Goal: Check status: Check status

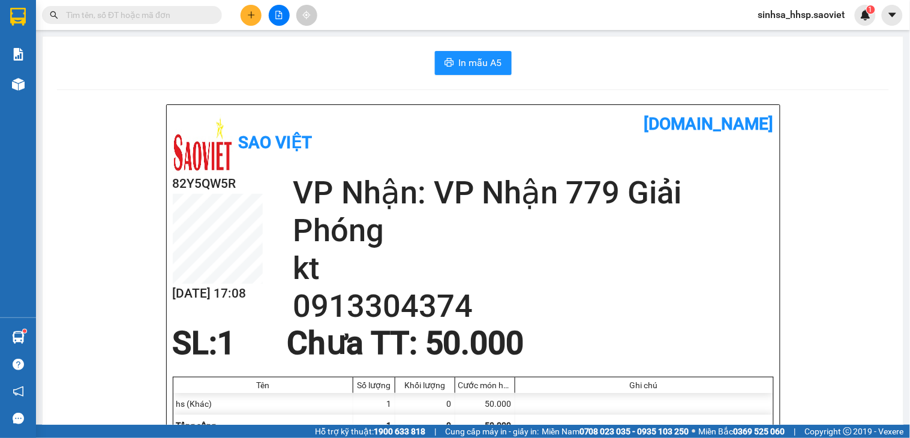
click at [116, 14] on input "text" at bounding box center [137, 14] width 142 height 13
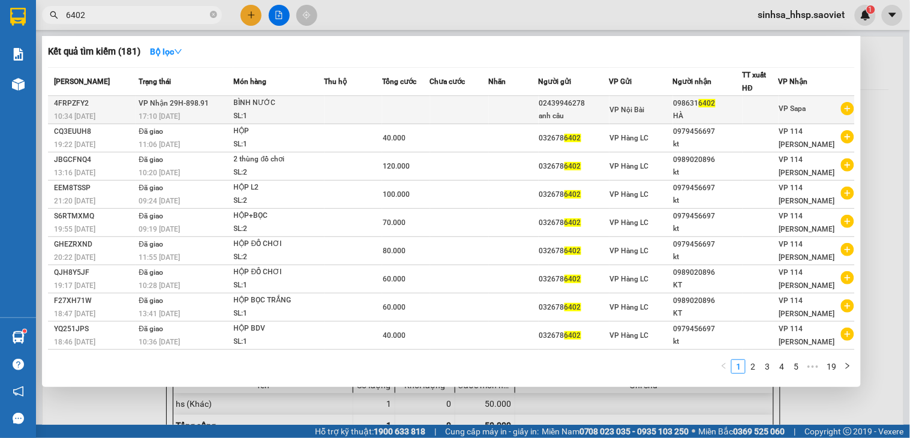
type input "6402"
click at [376, 115] on td at bounding box center [354, 110] width 58 height 28
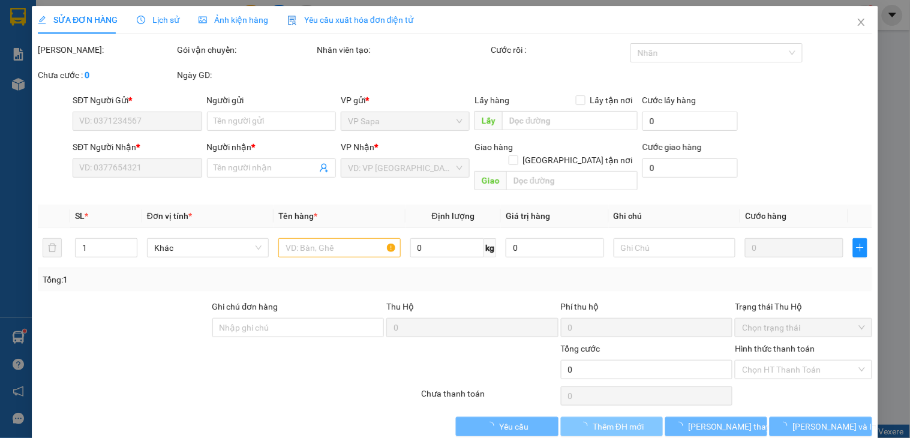
type input "02439946278"
type input "anh câu"
type input "0986316402"
type input "HÀ"
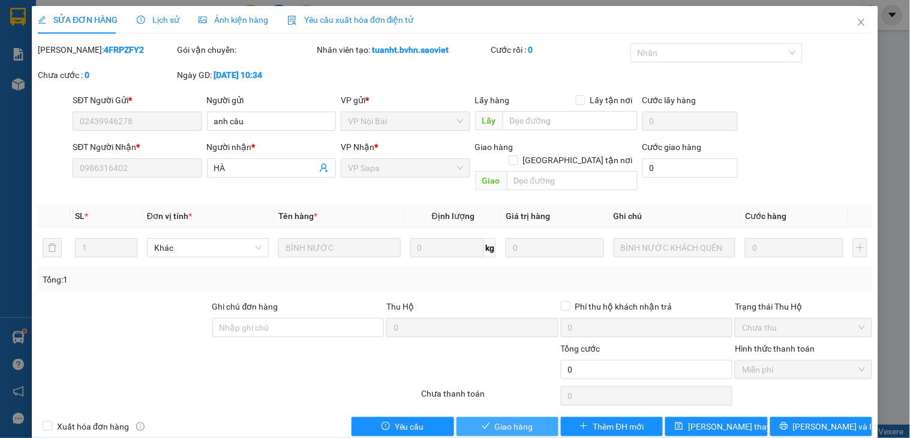
click at [484, 417] on button "Giao hàng" at bounding box center [508, 426] width 102 height 19
